Goal: Transaction & Acquisition: Purchase product/service

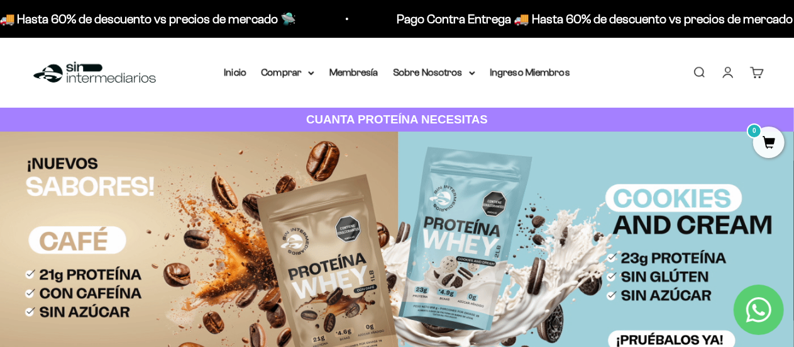
click at [702, 66] on link "Buscar" at bounding box center [700, 72] width 14 height 14
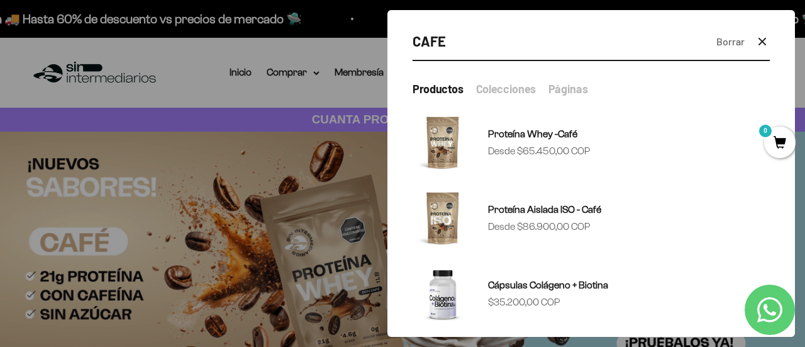
type input "CAFE"
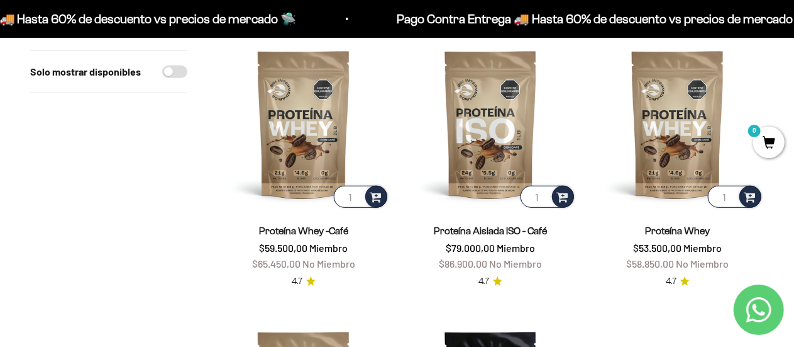
scroll to position [272, 0]
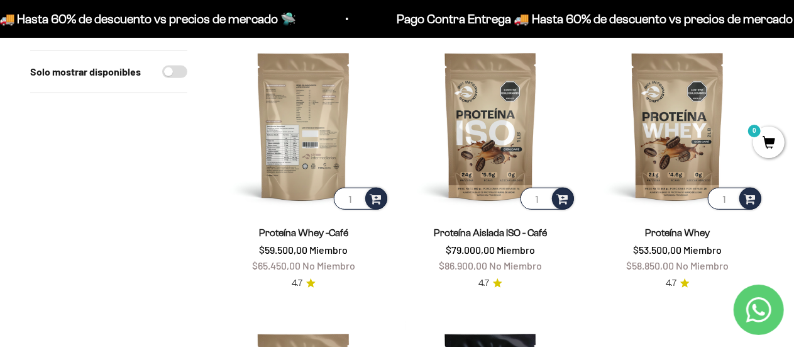
click at [309, 130] on img at bounding box center [304, 126] width 172 height 172
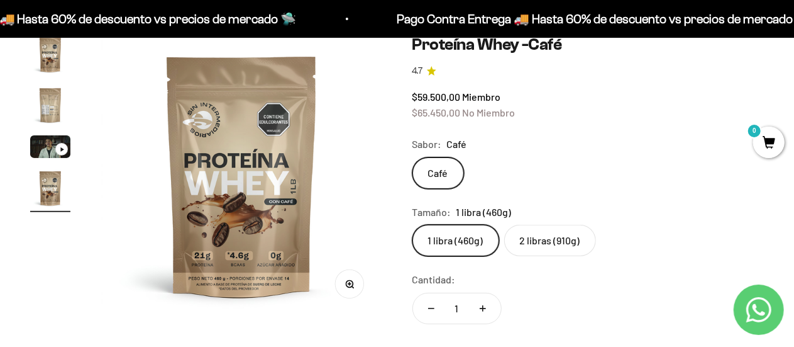
scroll to position [123, 0]
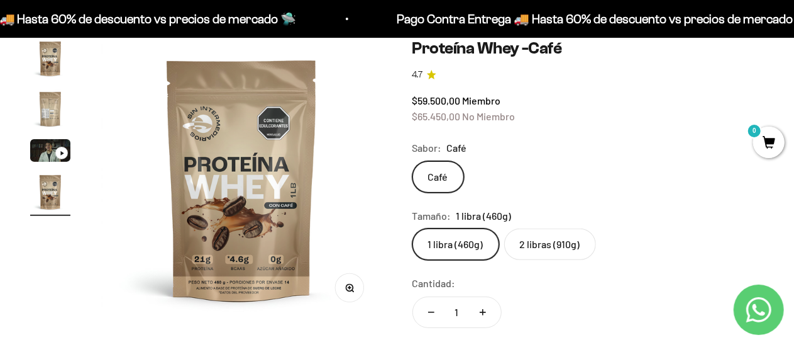
click at [560, 248] on label "2 libras (910g)" at bounding box center [551, 243] width 92 height 31
click at [413, 228] on input "2 libras (910g)" at bounding box center [412, 228] width 1 height 1
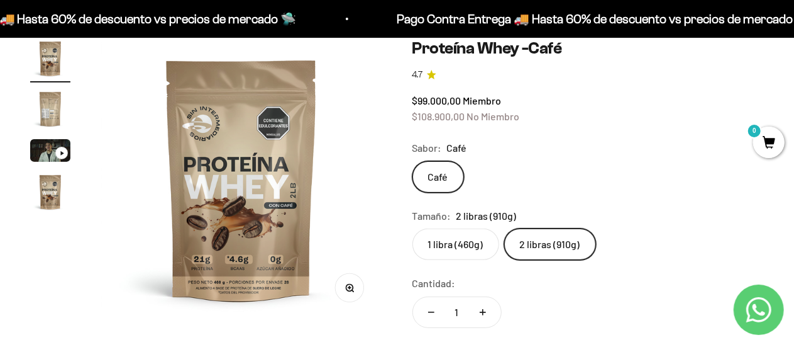
click at [50, 116] on img "Ir al artículo 2" at bounding box center [50, 109] width 40 height 40
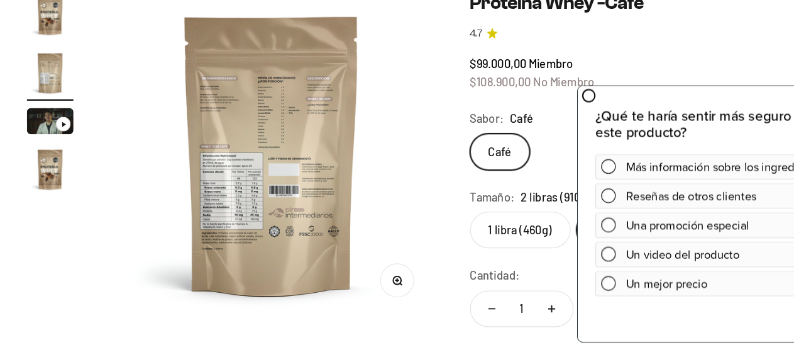
scroll to position [124, 0]
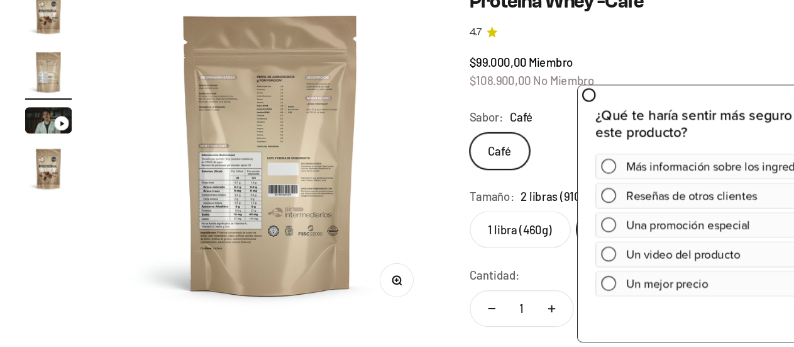
click at [206, 264] on img at bounding box center [242, 179] width 282 height 282
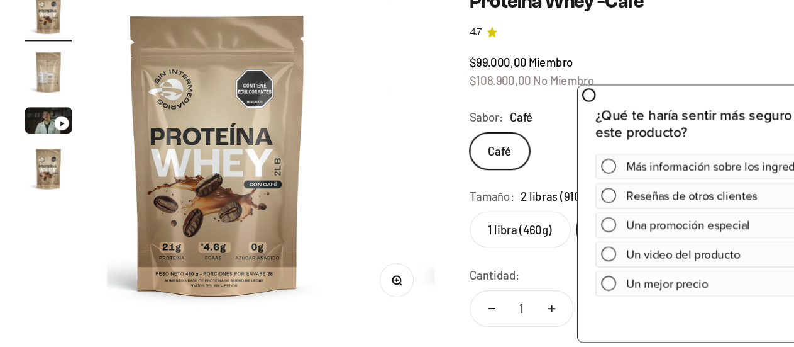
scroll to position [0, 0]
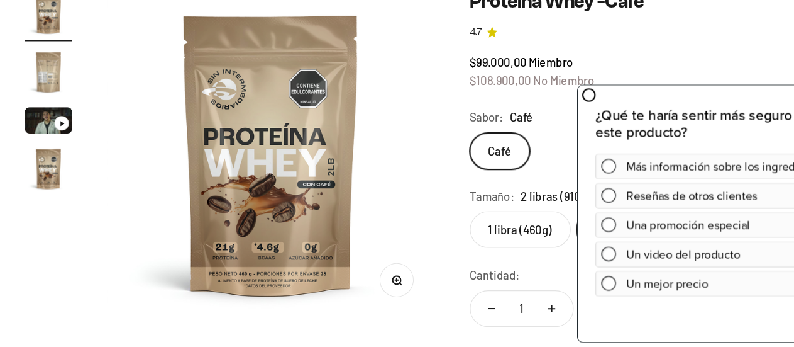
click at [337, 225] on img at bounding box center [242, 179] width 282 height 282
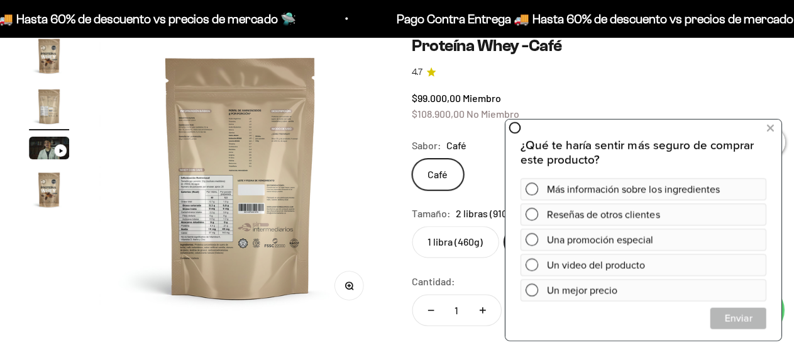
scroll to position [126, 0]
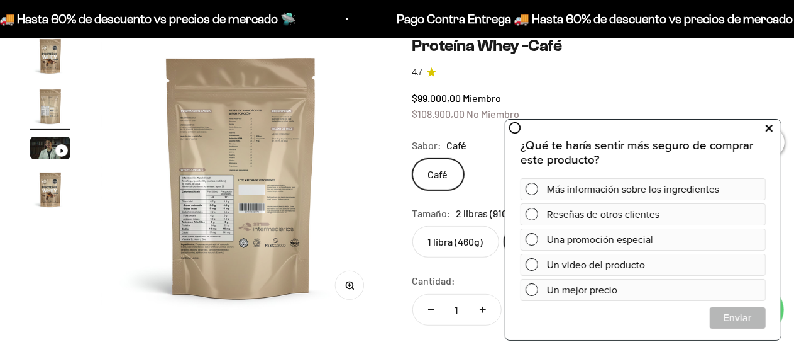
click at [768, 126] on icon at bounding box center [769, 128] width 7 height 16
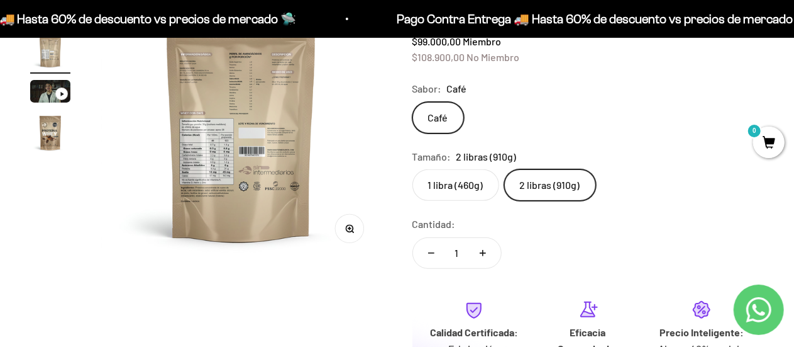
scroll to position [202, 0]
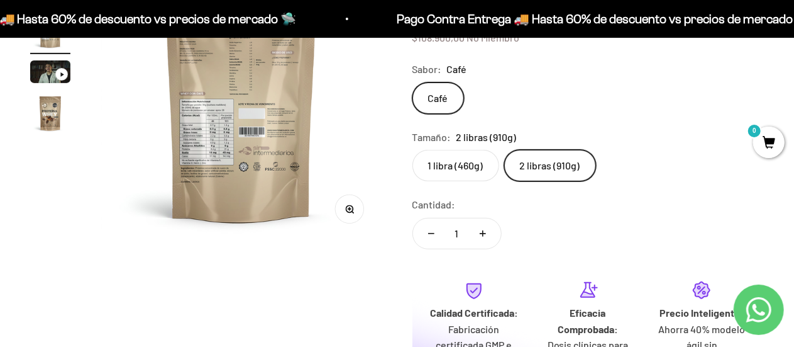
click at [460, 169] on label "1 libra (460g)" at bounding box center [456, 165] width 87 height 31
click at [413, 150] on input "1 libra (460g)" at bounding box center [412, 149] width 1 height 1
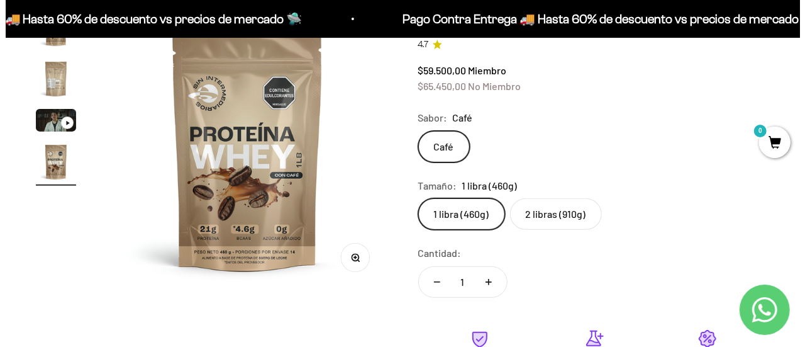
scroll to position [457, 0]
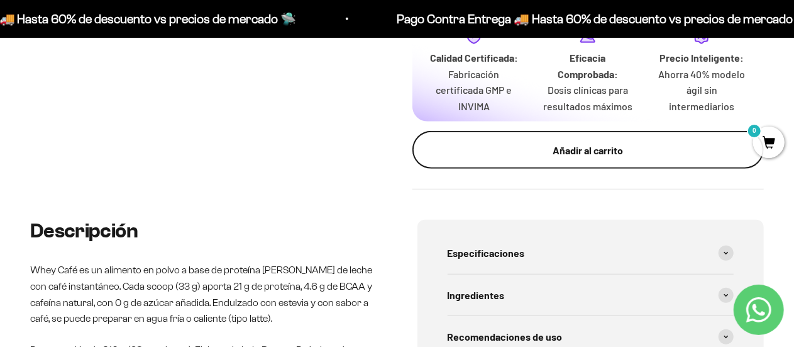
click at [637, 145] on div "Añadir al carrito" at bounding box center [589, 150] width 302 height 16
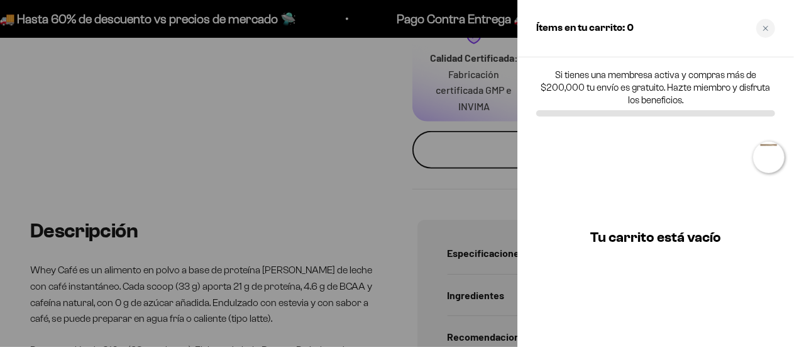
scroll to position [0, 883]
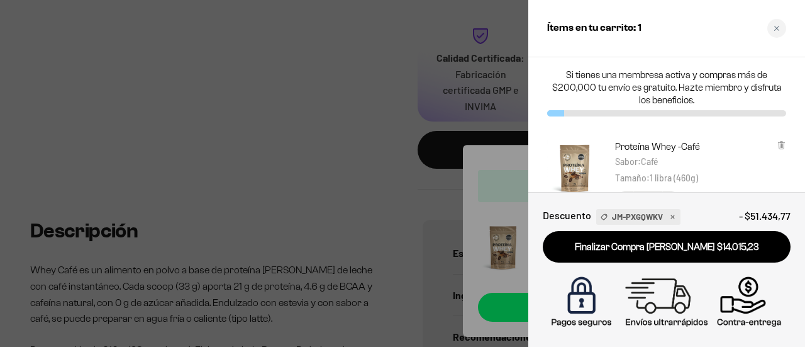
click at [318, 77] on div at bounding box center [402, 173] width 805 height 347
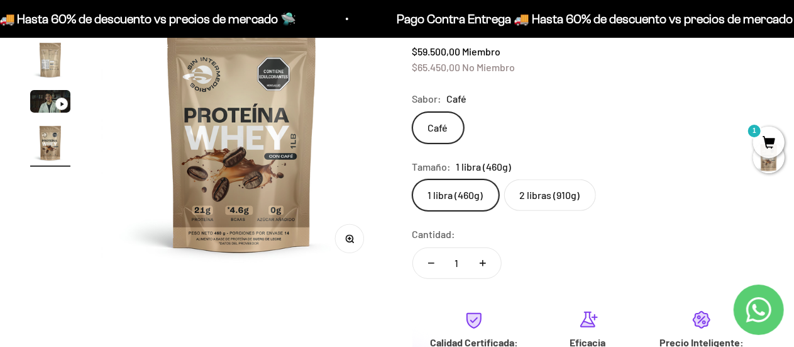
scroll to position [0, 0]
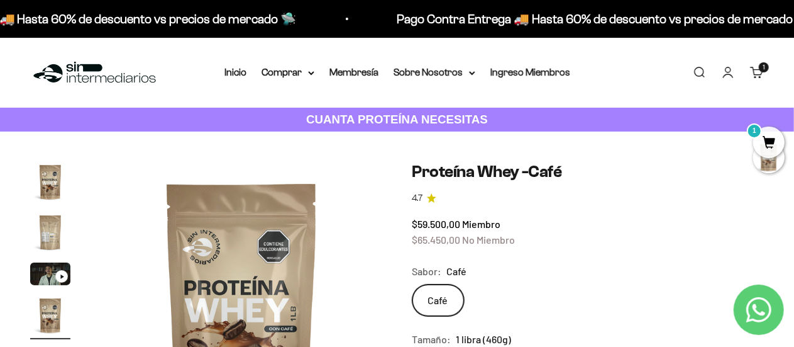
click at [698, 67] on link "Buscar" at bounding box center [700, 72] width 14 height 14
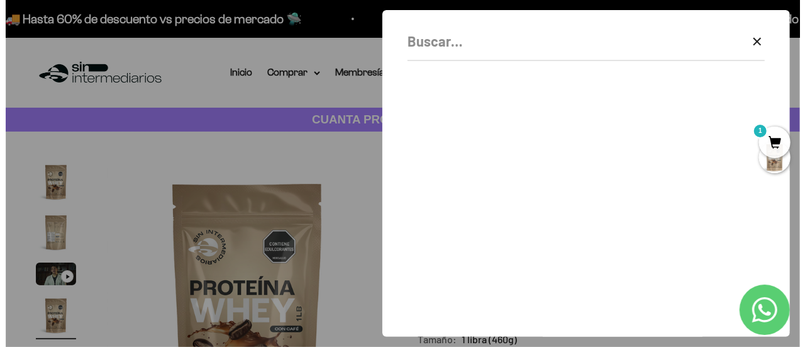
scroll to position [0, 883]
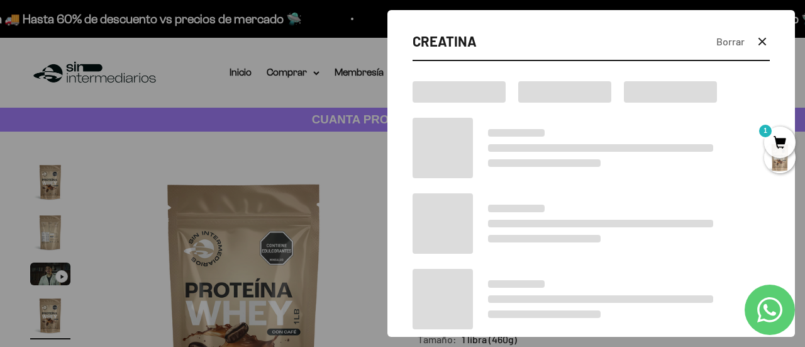
type input "CREATINA"
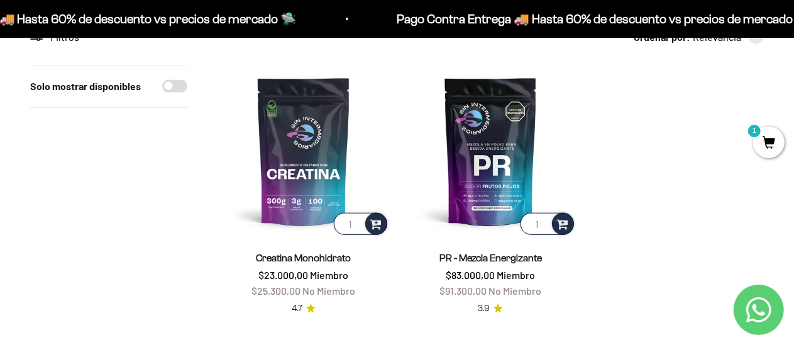
scroll to position [237, 0]
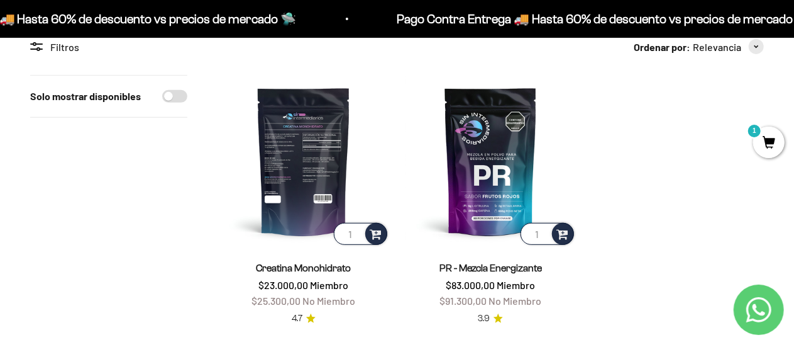
click at [316, 140] on img at bounding box center [304, 161] width 172 height 172
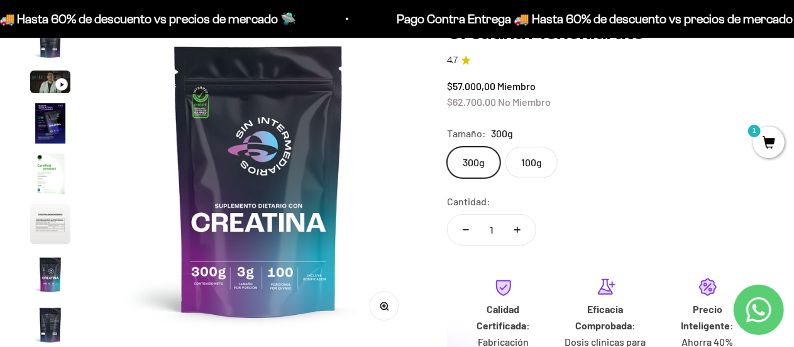
scroll to position [132, 0]
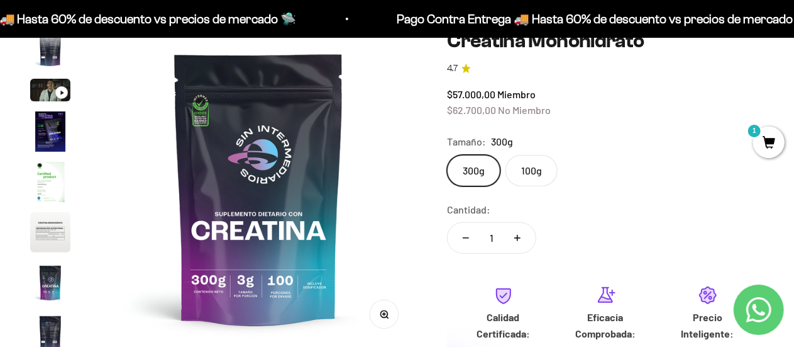
click at [45, 229] on img "Ir al artículo 6" at bounding box center [50, 232] width 40 height 40
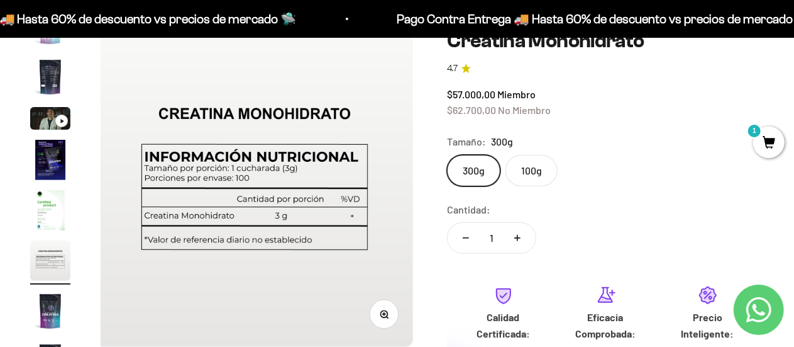
scroll to position [0, 1622]
click at [40, 77] on img "Ir al artículo 2" at bounding box center [50, 77] width 40 height 40
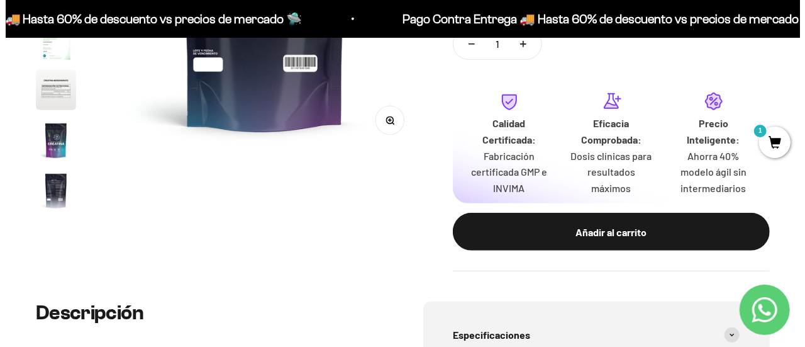
scroll to position [330, 0]
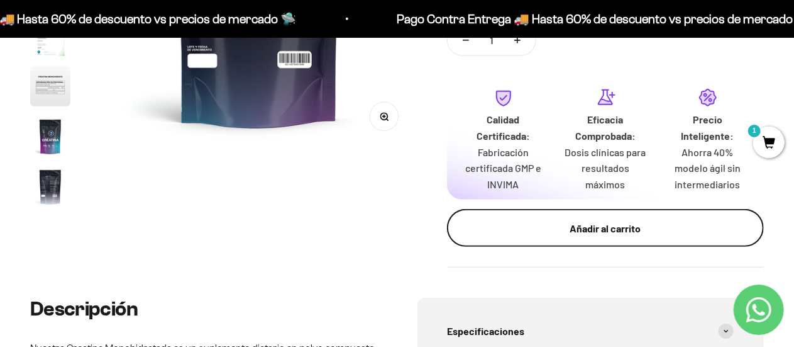
click at [593, 227] on div "Añadir al carrito" at bounding box center [605, 228] width 267 height 16
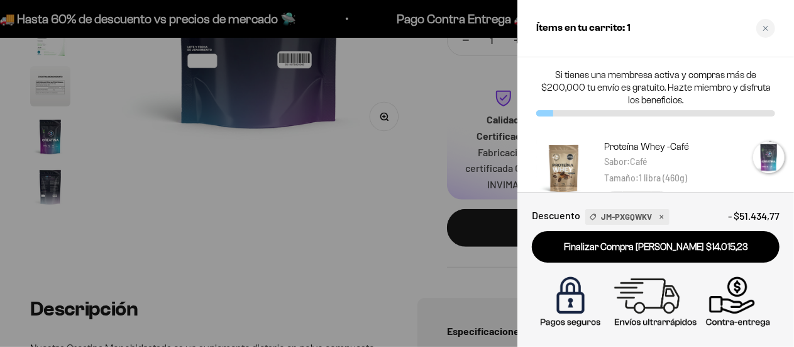
scroll to position [0, 330]
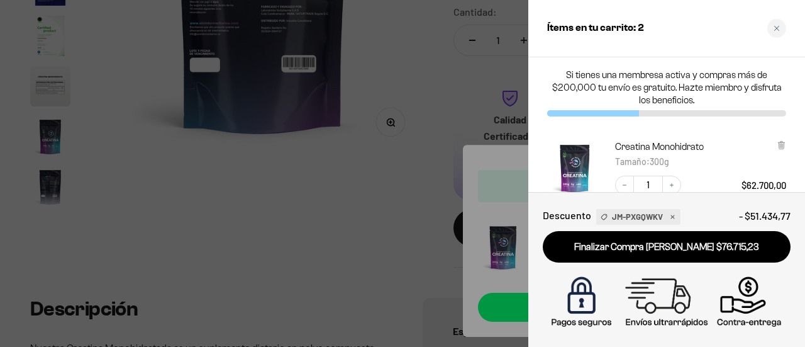
click at [396, 169] on div at bounding box center [402, 173] width 805 height 347
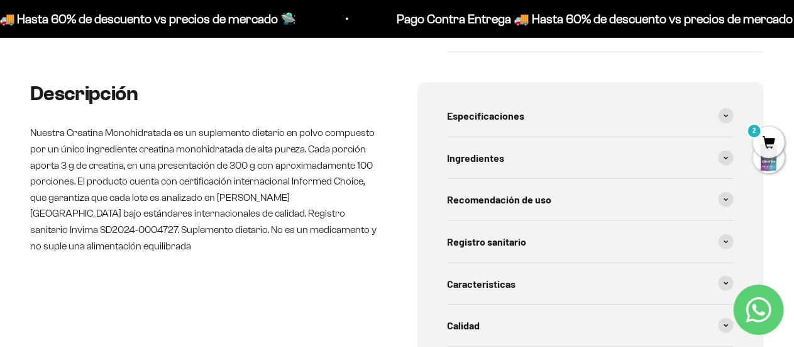
scroll to position [0, 0]
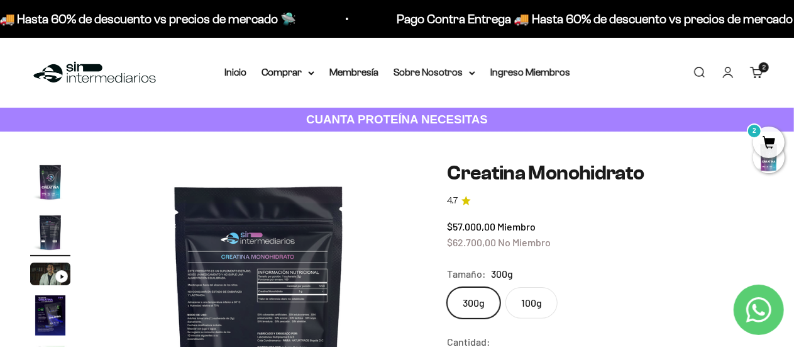
click at [695, 70] on link "Buscar" at bounding box center [700, 72] width 14 height 14
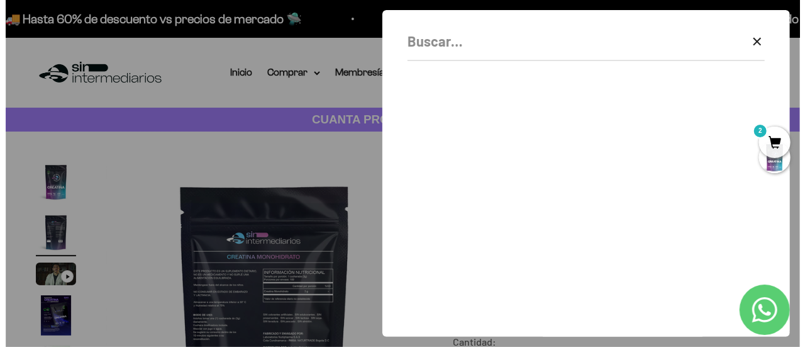
scroll to position [0, 330]
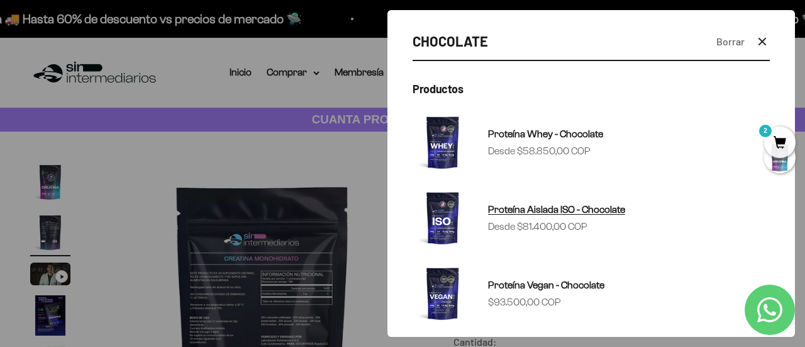
type input "CHOCOLATE"
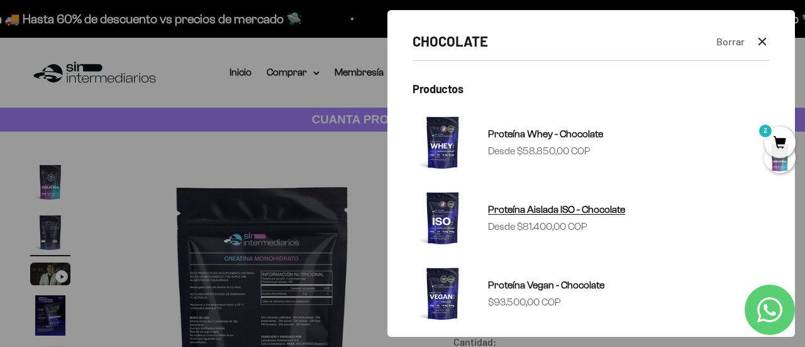
click at [552, 213] on span "Proteína Aislada ISO - Chocolate" at bounding box center [556, 209] width 137 height 11
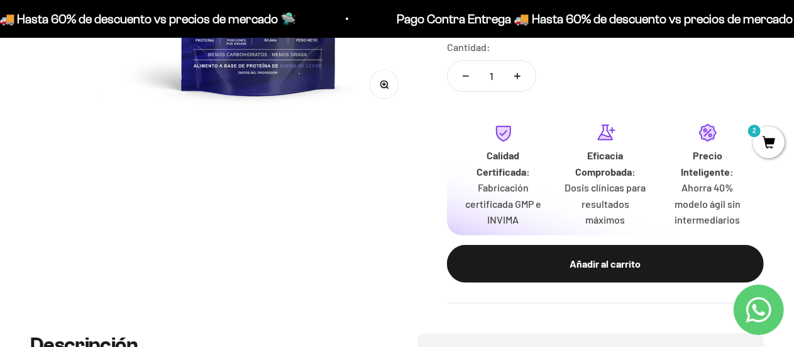
scroll to position [366, 0]
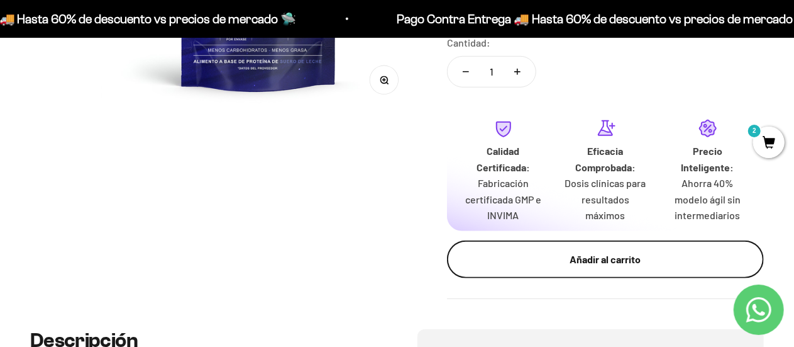
click at [608, 251] on div "Añadir al carrito" at bounding box center [605, 259] width 267 height 16
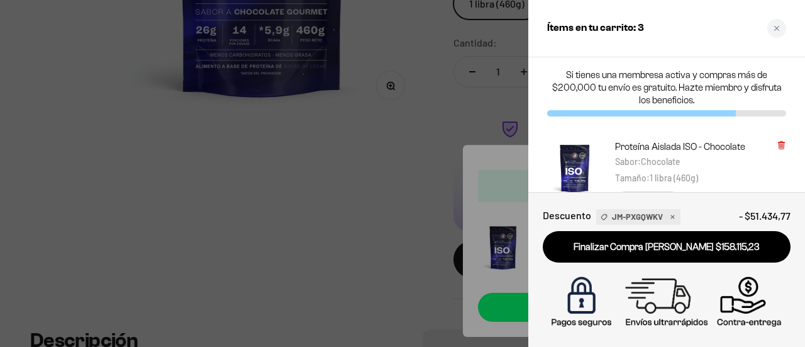
click at [784, 143] on icon at bounding box center [781, 145] width 5 height 6
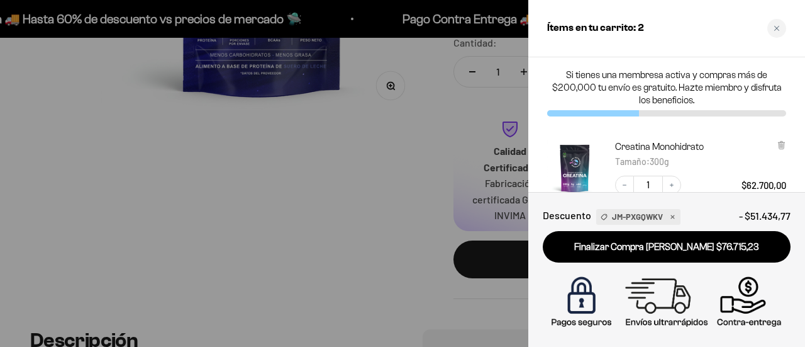
click at [376, 184] on div at bounding box center [402, 173] width 805 height 347
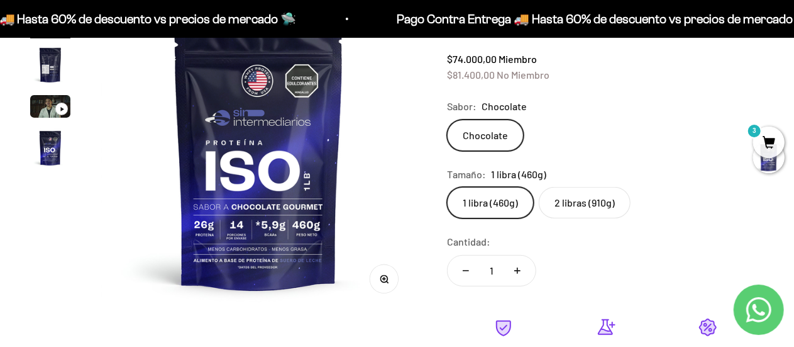
scroll to position [153, 0]
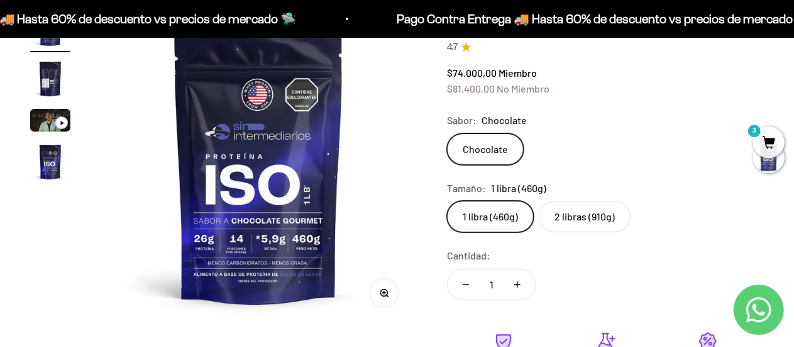
click at [597, 223] on label "2 libras (910g)" at bounding box center [585, 216] width 92 height 31
click at [447, 201] on input "2 libras (910g)" at bounding box center [447, 200] width 1 height 1
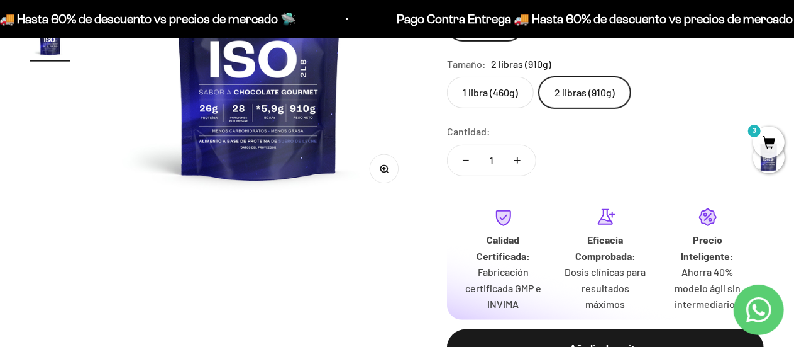
scroll to position [282, 0]
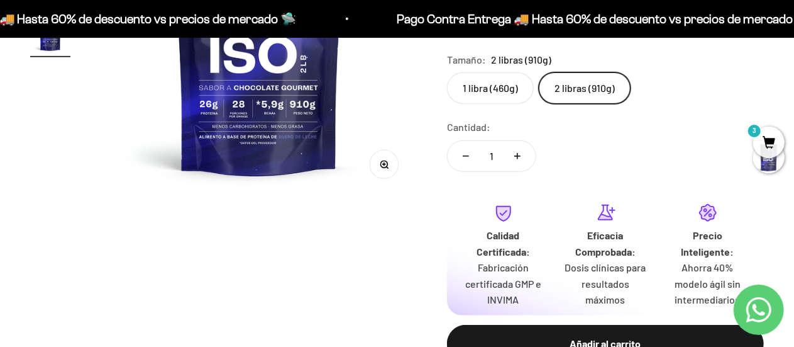
click at [484, 82] on label "1 libra (460g)" at bounding box center [490, 87] width 87 height 31
click at [447, 72] on input "1 libra (460g)" at bounding box center [447, 72] width 1 height 1
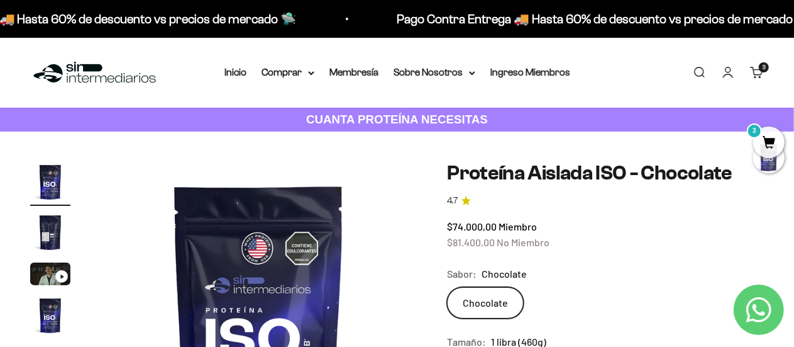
click at [701, 70] on link "Buscar" at bounding box center [700, 72] width 14 height 14
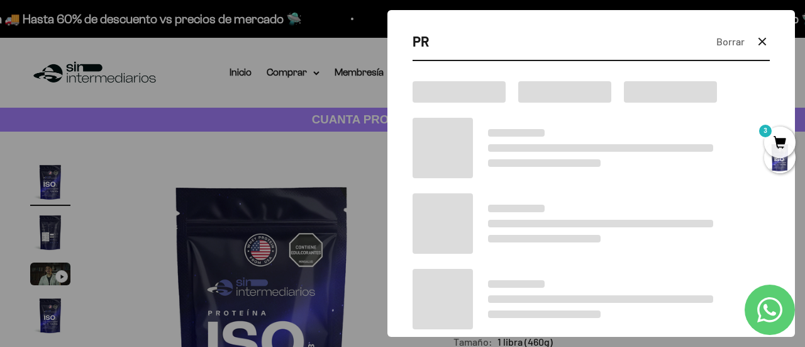
type input "P"
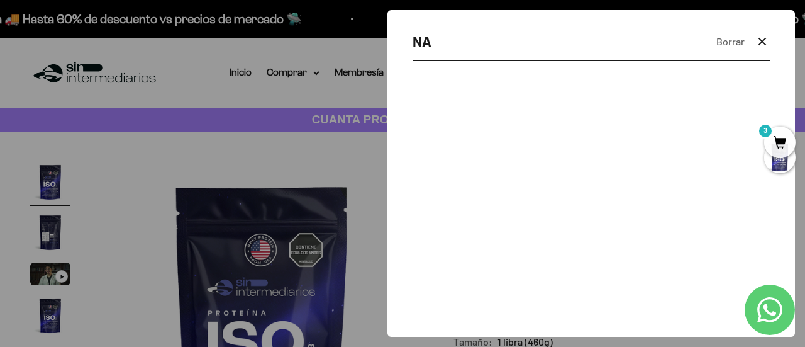
type input "N"
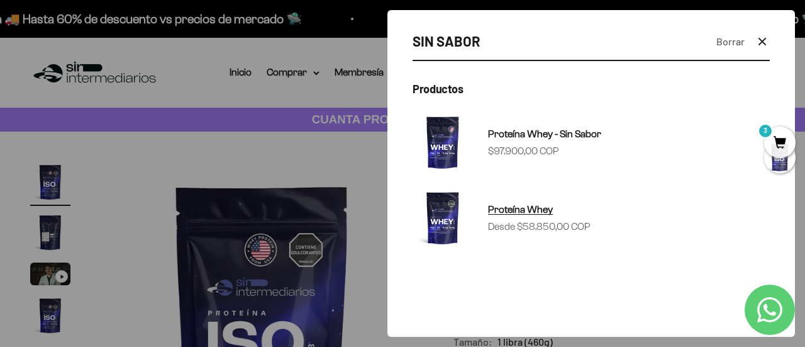
type input "SIN SABOR"
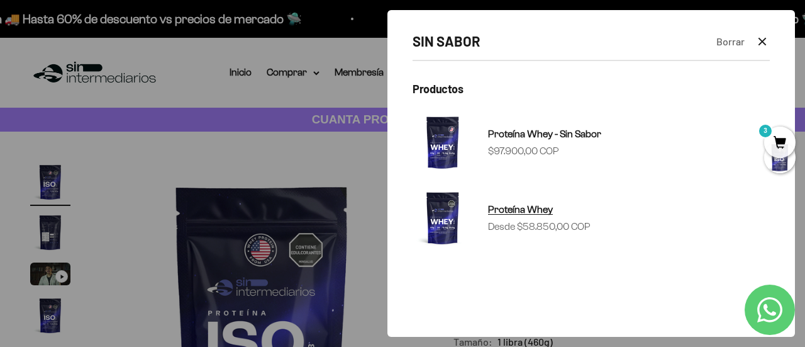
click at [443, 223] on img at bounding box center [443, 217] width 60 height 60
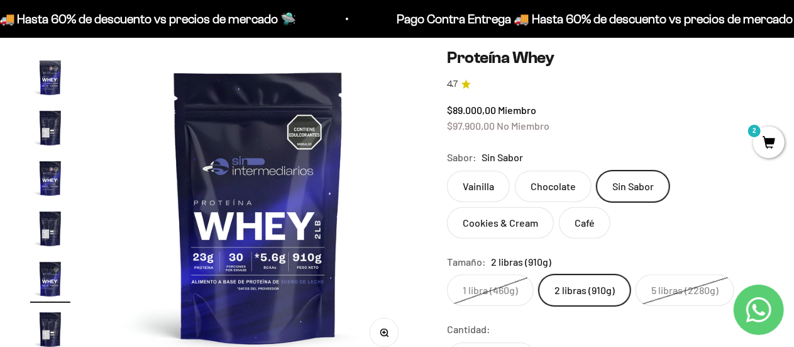
scroll to position [94, 0]
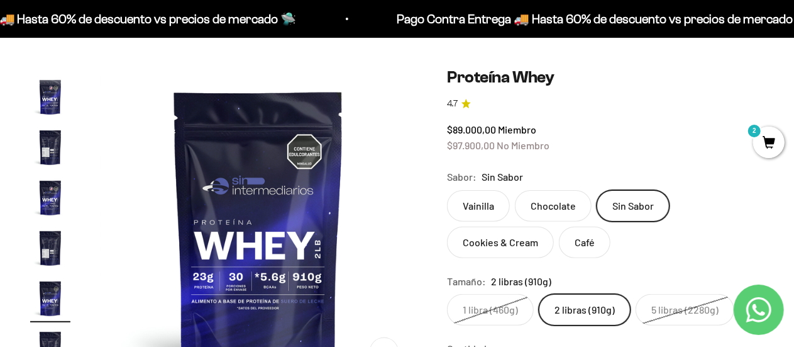
click at [570, 240] on label "Café" at bounding box center [585, 241] width 52 height 31
click at [447, 190] on input "Café" at bounding box center [447, 189] width 1 height 1
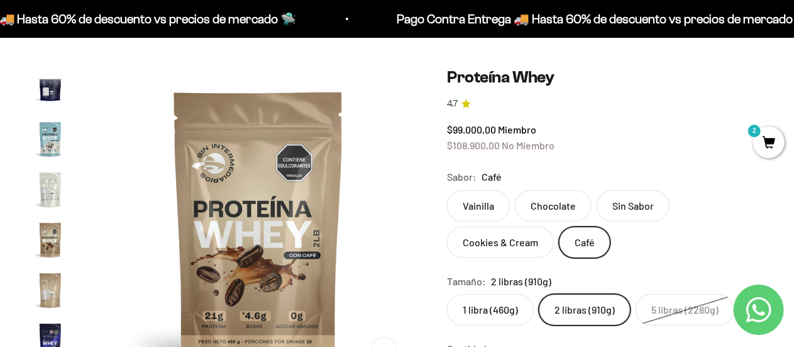
scroll to position [605, 0]
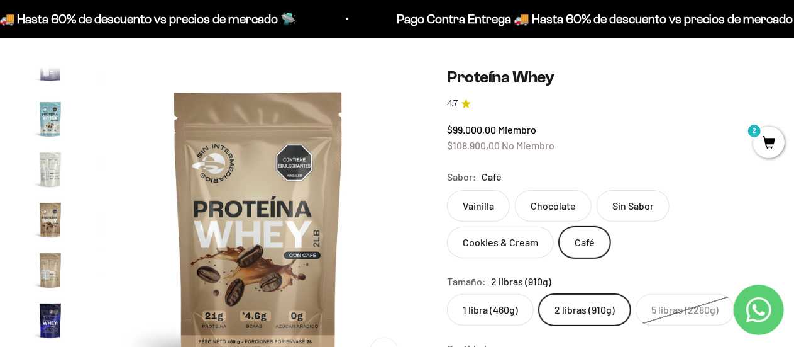
click at [469, 320] on label "1 libra (460g)" at bounding box center [490, 309] width 87 height 31
click at [447, 294] on input "1 libra (460g)" at bounding box center [447, 293] width 1 height 1
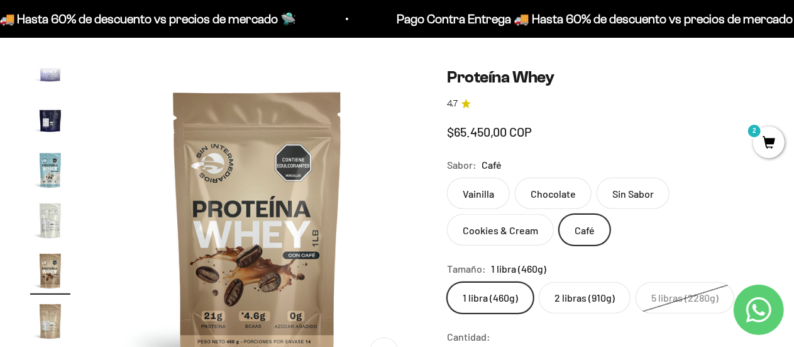
scroll to position [527, 0]
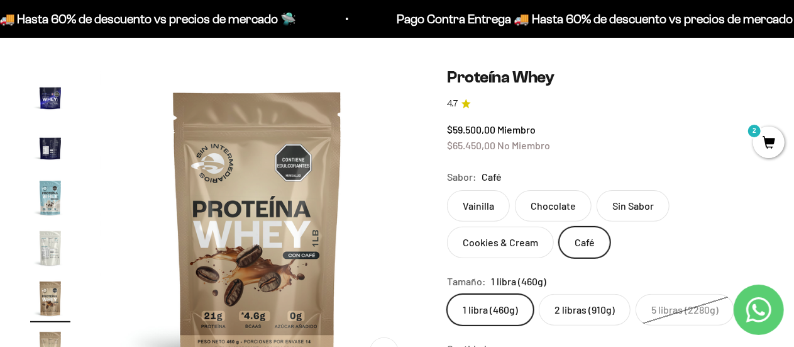
click at [615, 202] on label "Sin Sabor" at bounding box center [633, 205] width 73 height 31
click at [447, 190] on input "Sin Sabor" at bounding box center [447, 189] width 1 height 1
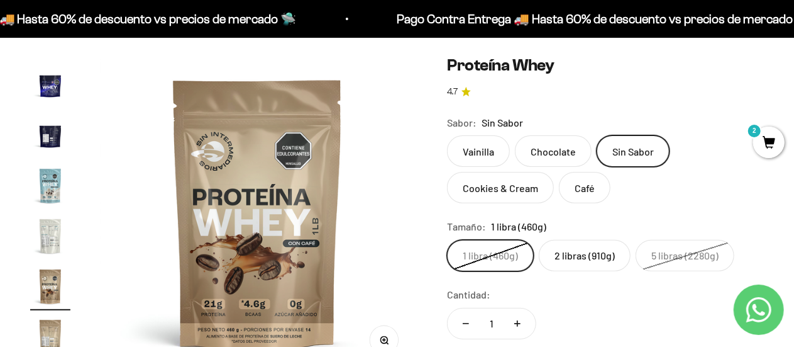
scroll to position [116, 0]
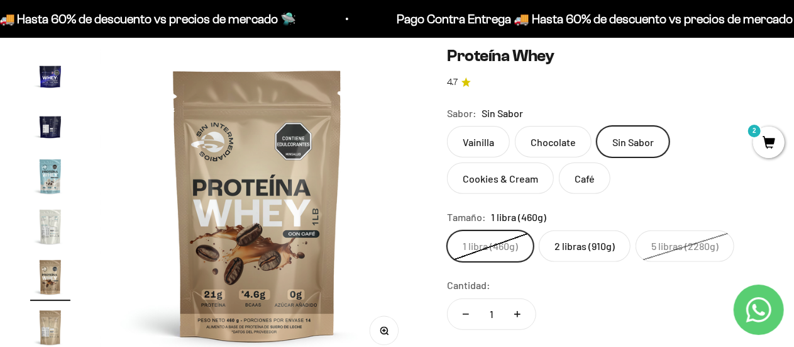
click at [533, 147] on label "Chocolate" at bounding box center [553, 141] width 77 height 31
click at [447, 126] on input "Chocolate" at bounding box center [447, 125] width 1 height 1
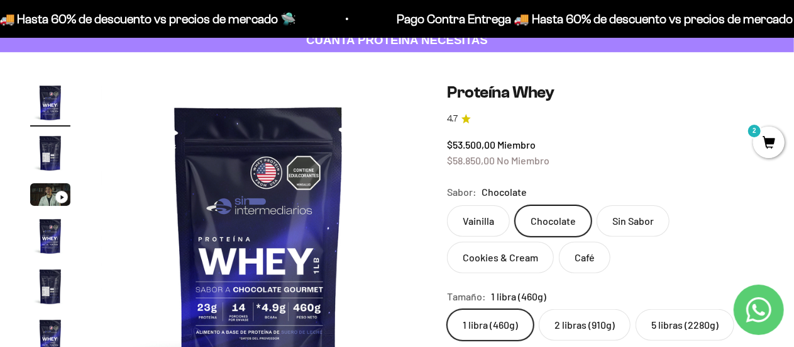
scroll to position [84, 0]
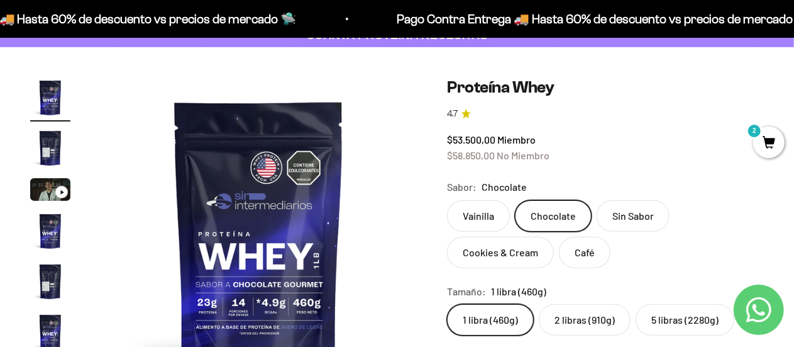
click at [478, 206] on label "Vainilla" at bounding box center [478, 215] width 63 height 31
click at [447, 200] on input "Vainilla" at bounding box center [447, 199] width 1 height 1
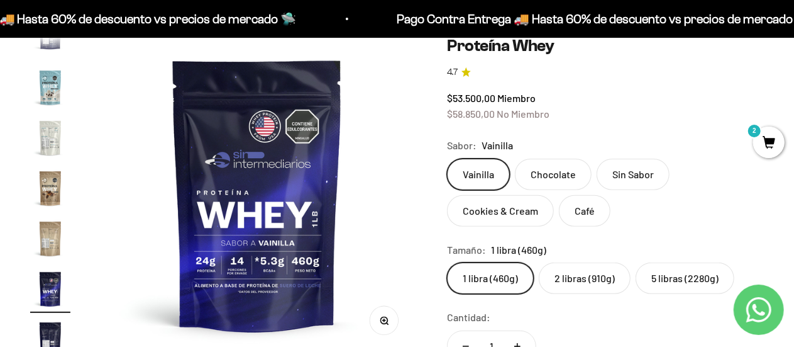
scroll to position [155, 0]
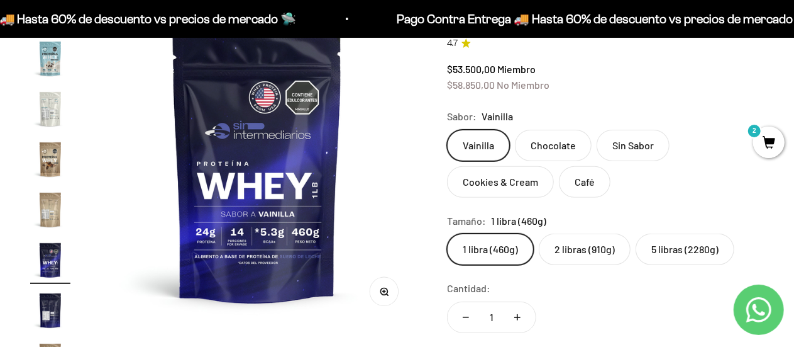
click at [566, 143] on label "Chocolate" at bounding box center [553, 145] width 77 height 31
click at [447, 130] on input "Chocolate" at bounding box center [447, 129] width 1 height 1
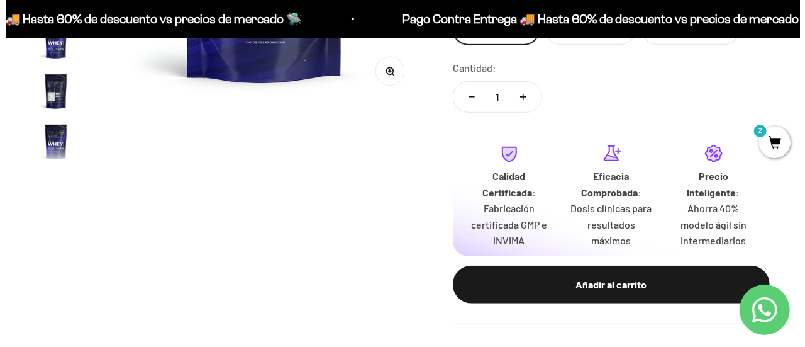
scroll to position [385, 0]
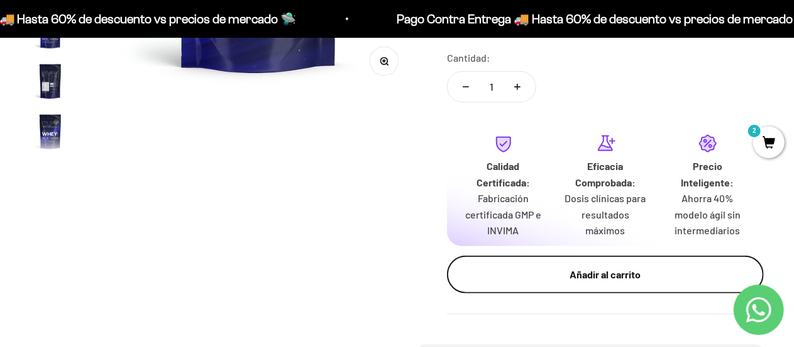
click at [632, 266] on div "Añadir al carrito" at bounding box center [605, 274] width 267 height 16
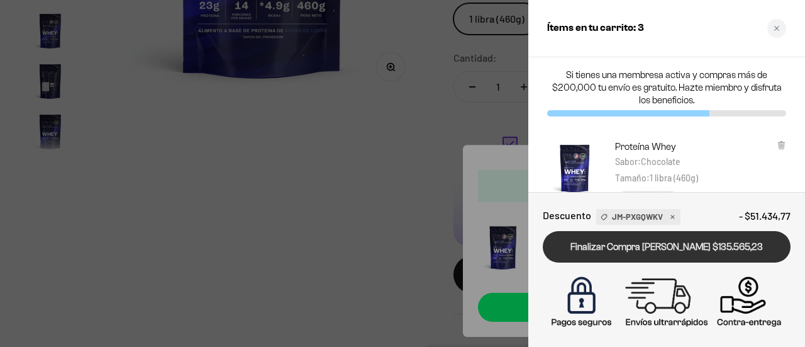
click at [644, 246] on link "Finalizar Compra Segura $135.565,23" at bounding box center [667, 247] width 248 height 32
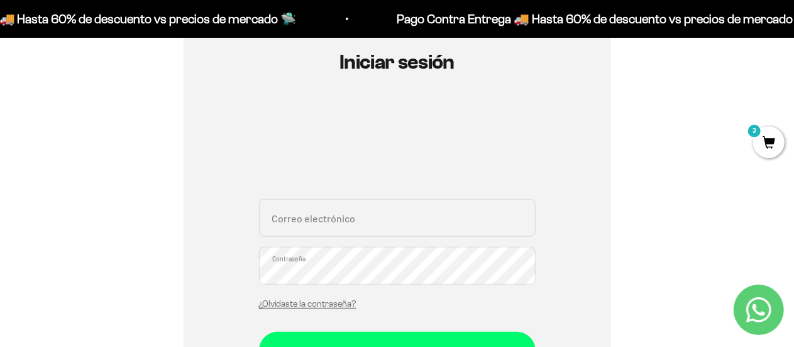
scroll to position [148, 0]
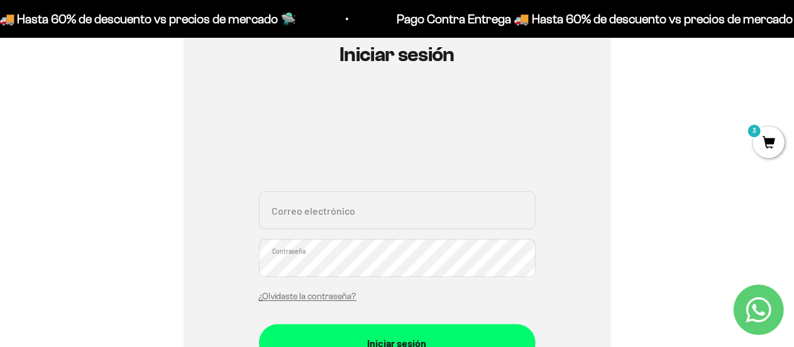
click at [284, 216] on input "Correo electrónico" at bounding box center [397, 210] width 277 height 38
type input "T"
type input "[EMAIL_ADDRESS][DOMAIN_NAME]"
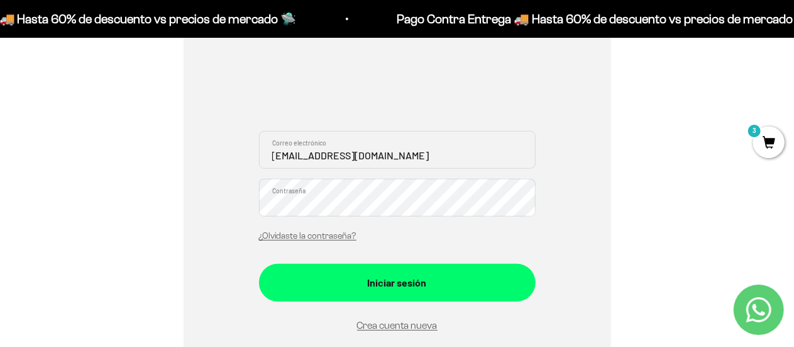
scroll to position [212, 0]
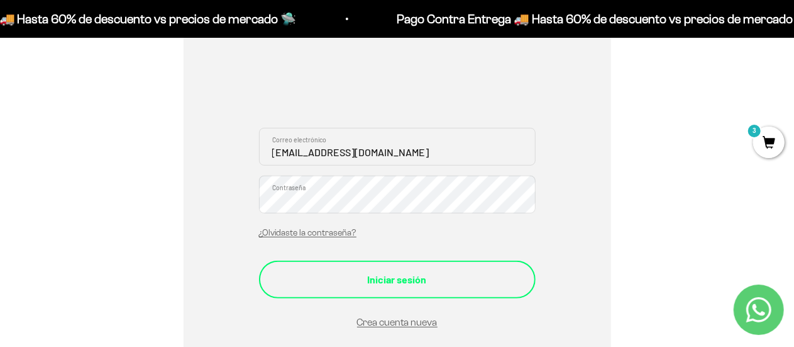
click at [445, 280] on div "Iniciar sesión" at bounding box center [397, 279] width 226 height 16
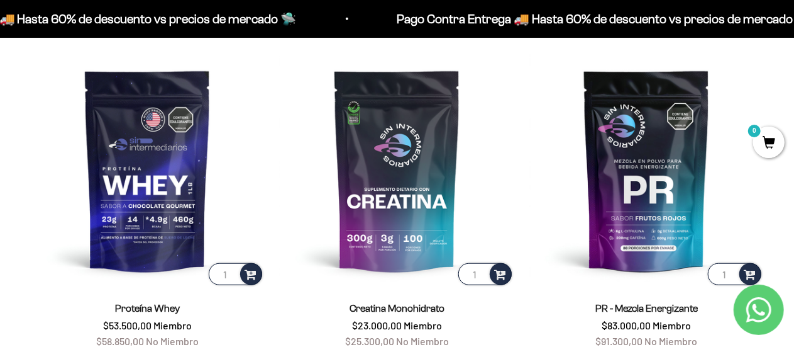
scroll to position [428, 0]
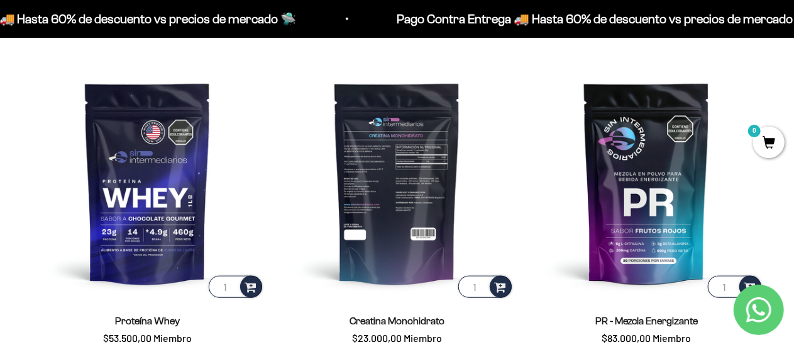
click at [399, 137] on img at bounding box center [397, 182] width 235 height 235
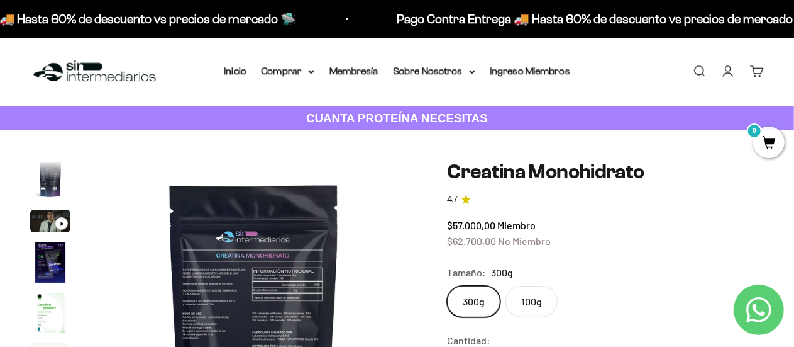
scroll to position [0, 2270]
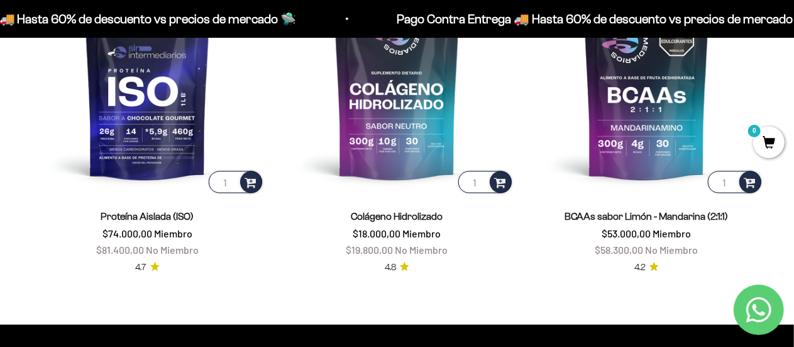
scroll to position [881, 0]
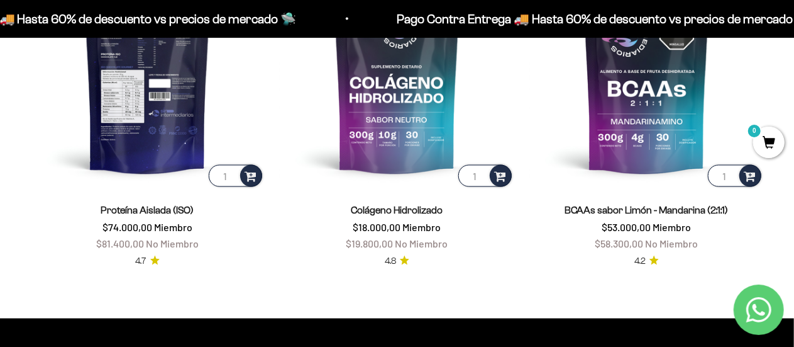
click at [135, 65] on img at bounding box center [147, 72] width 235 height 235
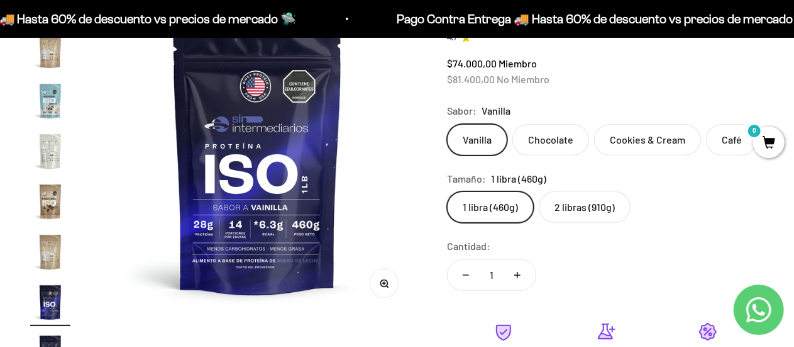
scroll to position [168, 0]
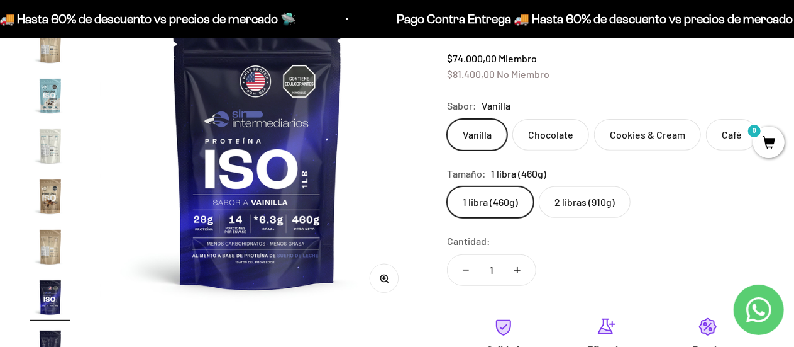
click at [408, 130] on img at bounding box center [257, 152] width 316 height 316
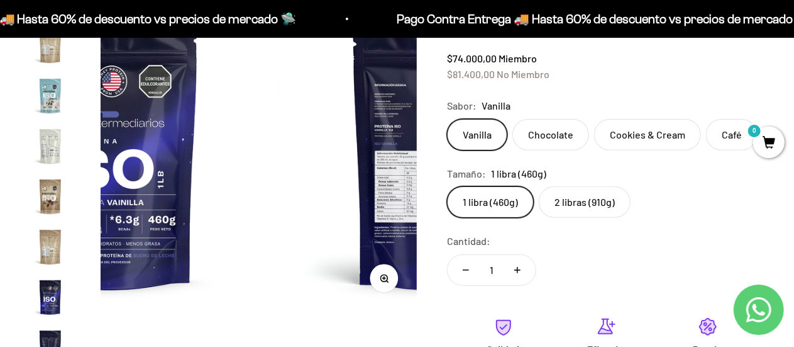
scroll to position [0, 5190]
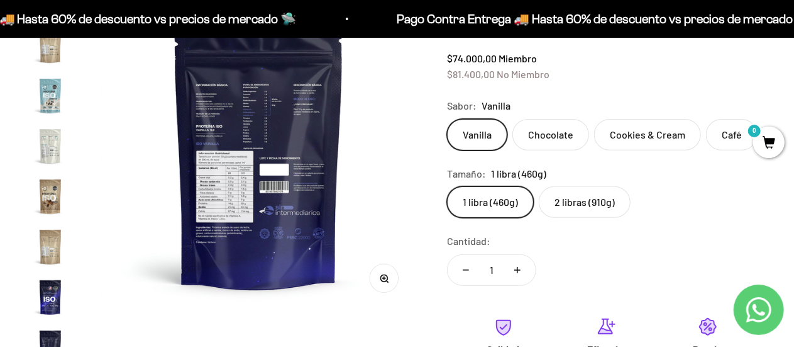
click at [408, 130] on img at bounding box center [259, 152] width 316 height 316
click at [390, 142] on img at bounding box center [259, 152] width 316 height 316
click at [318, 162] on img at bounding box center [259, 152] width 316 height 316
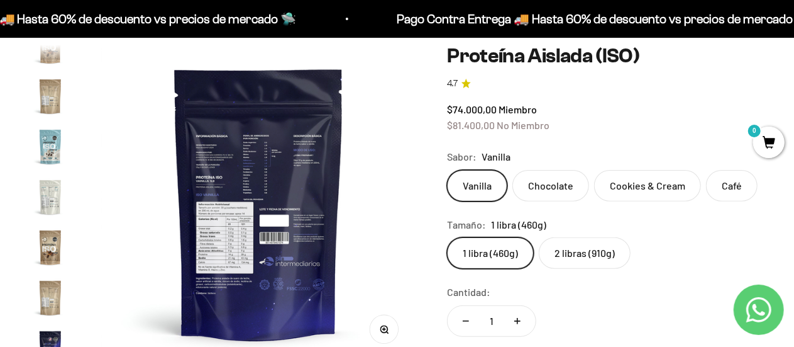
scroll to position [0, 0]
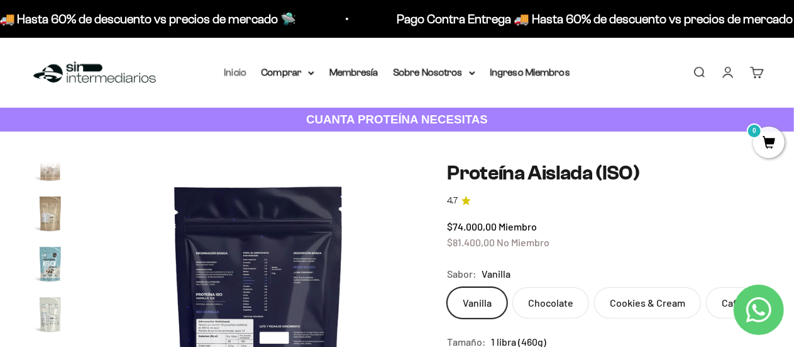
click at [235, 75] on link "Inicio" at bounding box center [236, 72] width 22 height 11
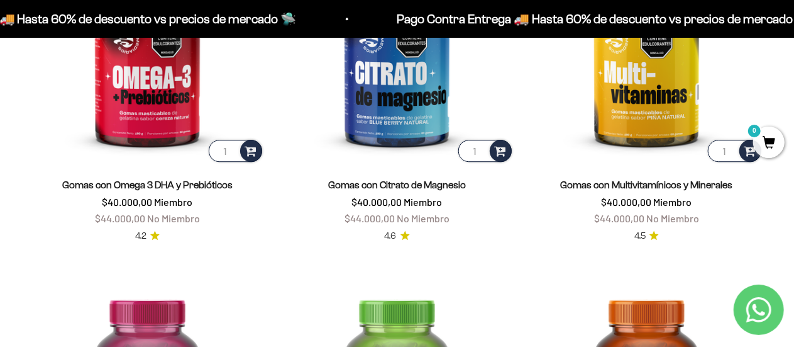
scroll to position [1648, 0]
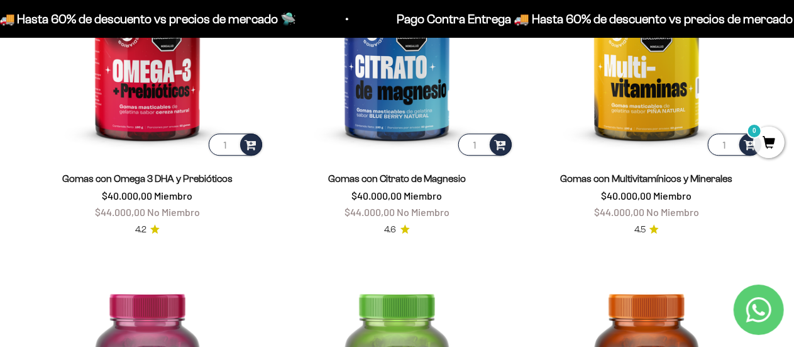
click at [750, 312] on icon "Contact us on WhatsApp" at bounding box center [759, 309] width 25 height 25
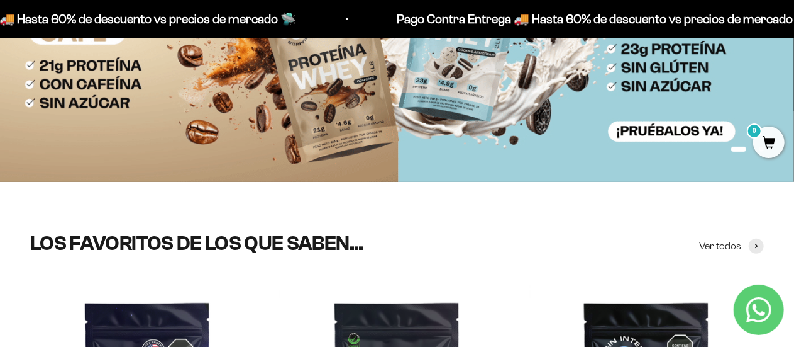
scroll to position [0, 0]
